Goal: Check status

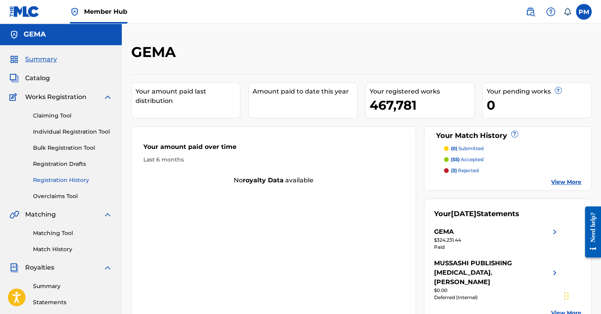
click at [54, 182] on link "Registration History" at bounding box center [72, 180] width 79 height 8
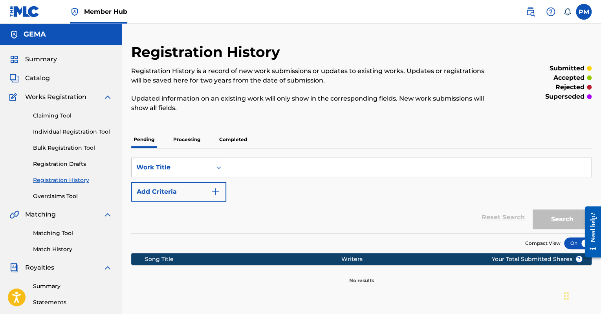
click at [182, 144] on p "Processing" at bounding box center [187, 139] width 32 height 16
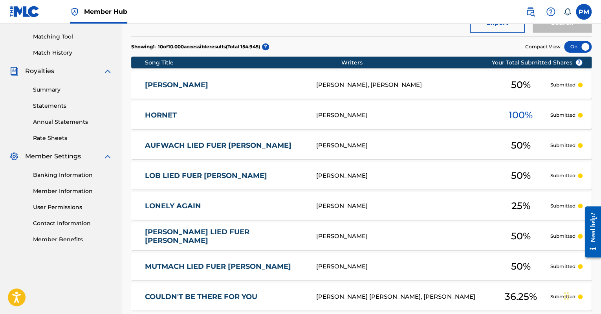
scroll to position [236, 0]
